Goal: Check status: Check status

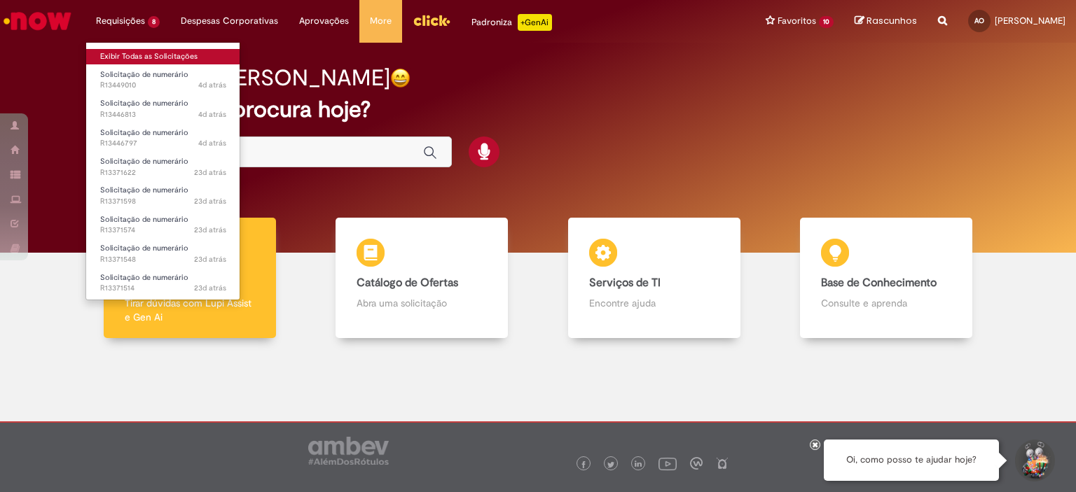
click at [182, 62] on link "Exibir Todas as Solicitações" at bounding box center [163, 56] width 154 height 15
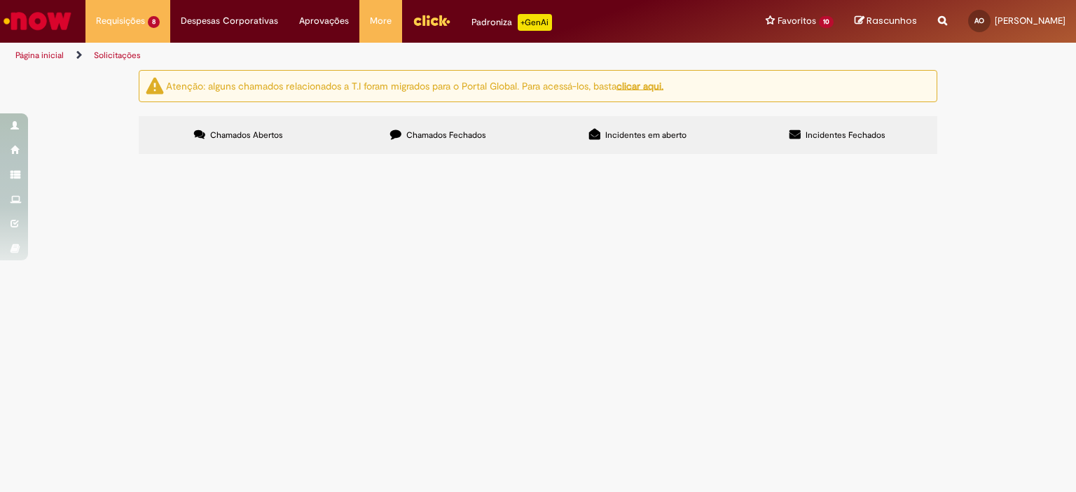
click at [0, 0] on input "Pesquisar" at bounding box center [0, 0] width 0 height 0
paste input "*********"
type input "*"
click at [0, 0] on span "Solicitação de numerário" at bounding box center [0, 0] width 0 height 0
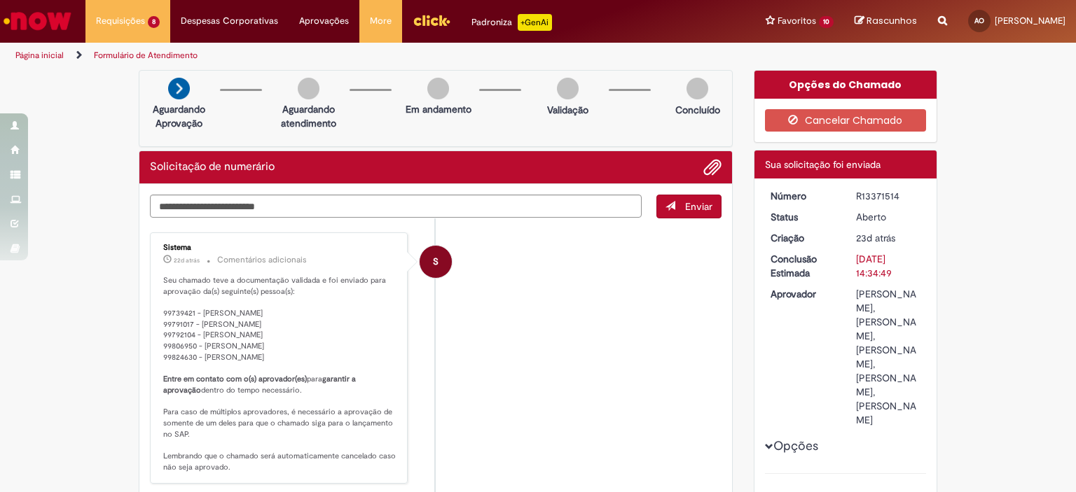
click at [515, 226] on ul "S Sistema 22d atrás 22 dias atrás Comentários adicionais Seu chamado teve a doc…" at bounding box center [436, 467] width 572 height 497
